Goal: Task Accomplishment & Management: Complete application form

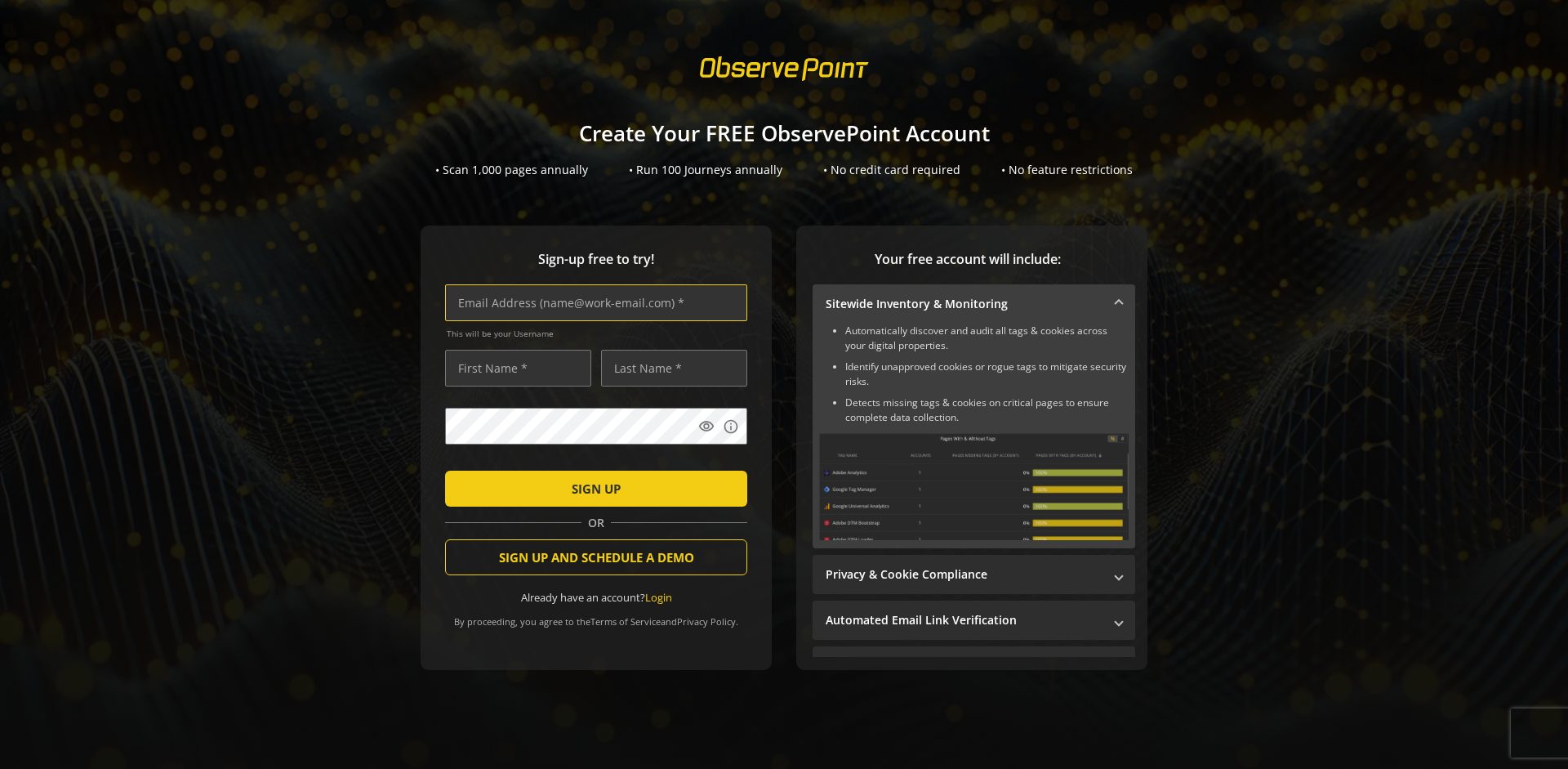
click at [592, 302] on input "text" at bounding box center [596, 302] width 302 height 37
type input "[EMAIL_ADDRESS][DOMAIN_NAME]"
click at [513, 368] on input "text" at bounding box center [518, 368] width 147 height 37
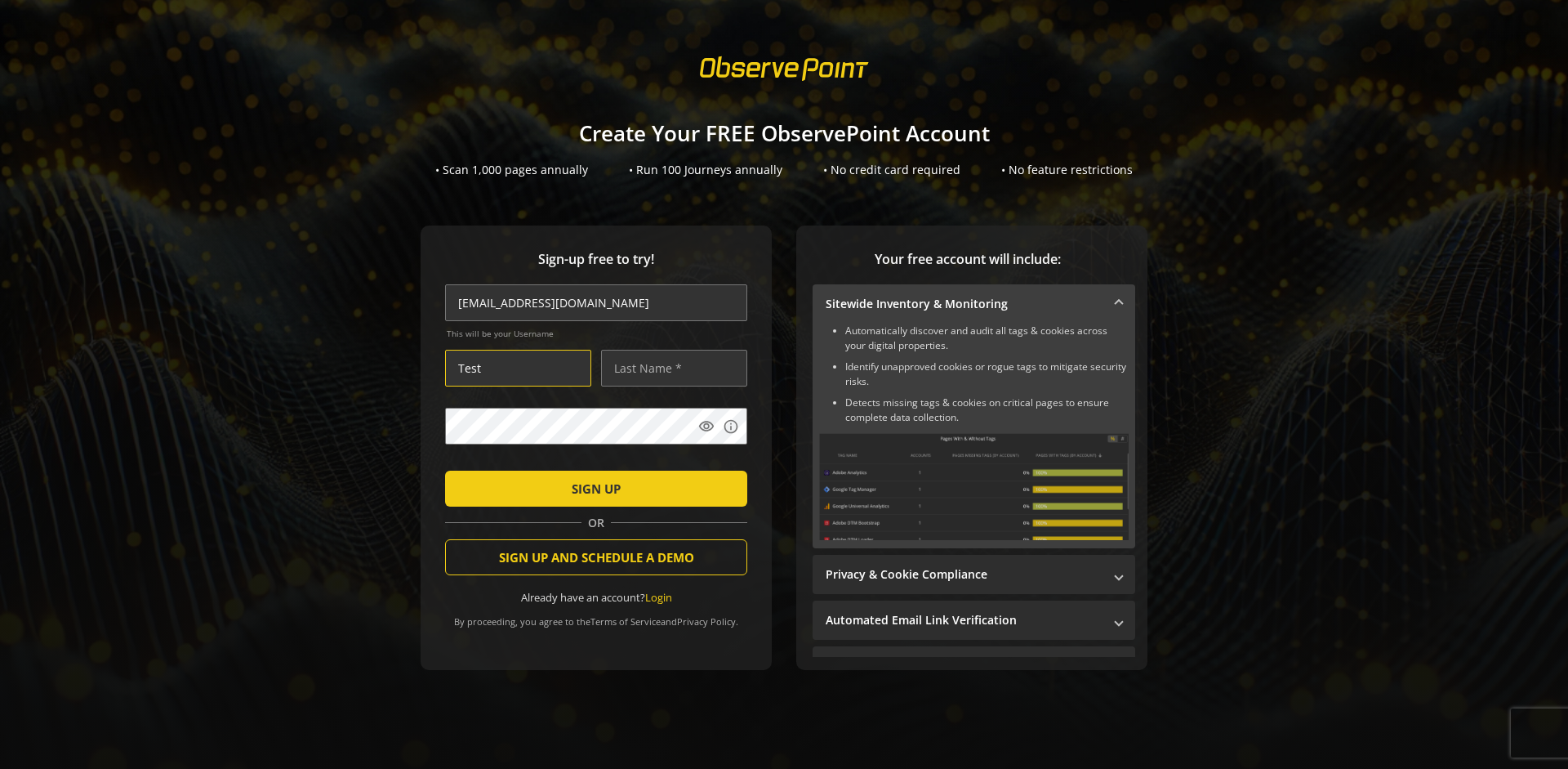
type input "Test"
click at [670, 368] on input "text" at bounding box center [674, 368] width 147 height 37
type input "Test"
click at [592, 487] on span "SIGN UP" at bounding box center [596, 488] width 49 height 30
